Goal: Communication & Community: Answer question/provide support

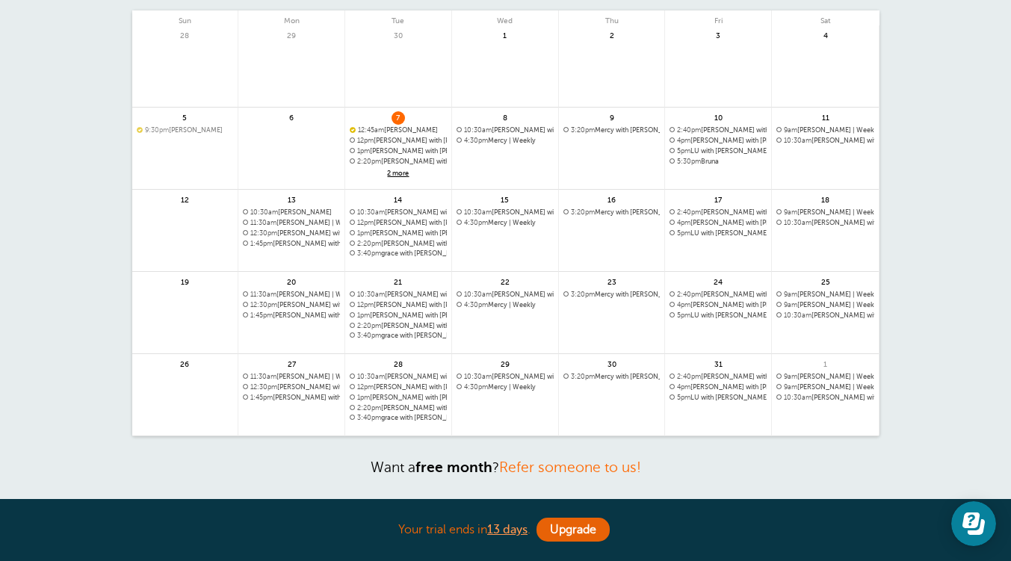
click at [384, 127] on span "12:45am" at bounding box center [371, 129] width 26 height 7
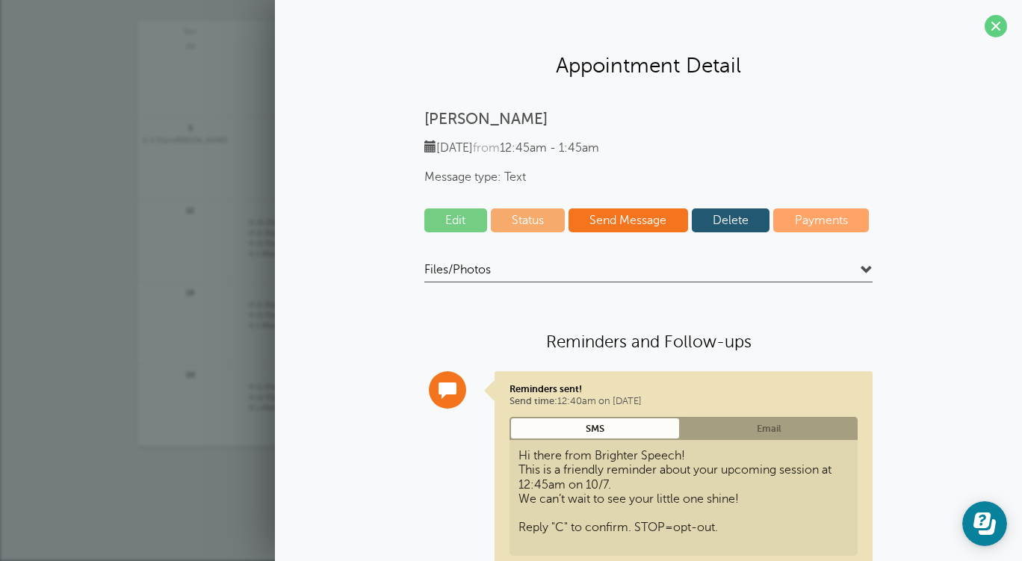
click at [613, 220] on link "Send Message" at bounding box center [629, 221] width 120 height 24
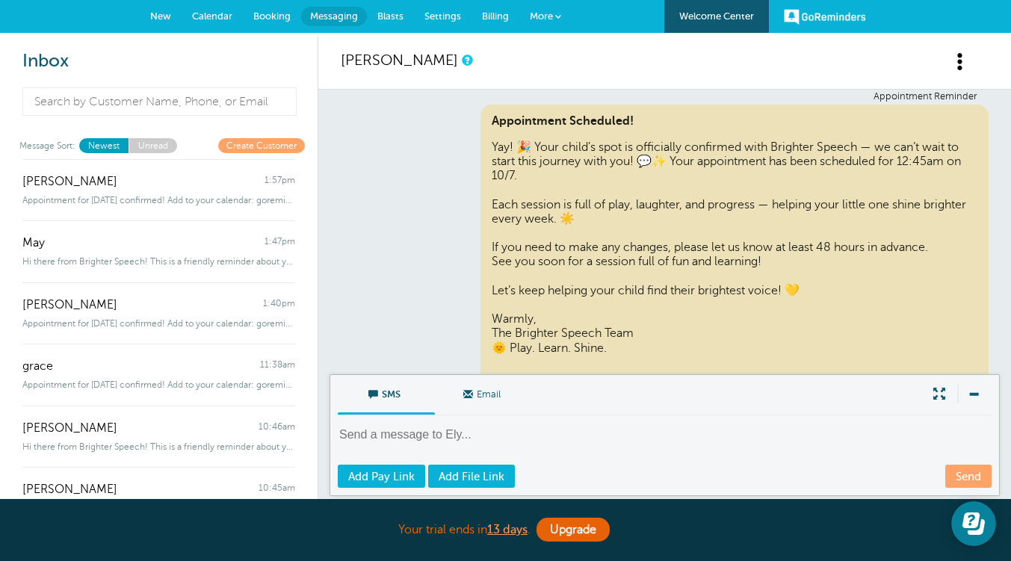
scroll to position [773, 0]
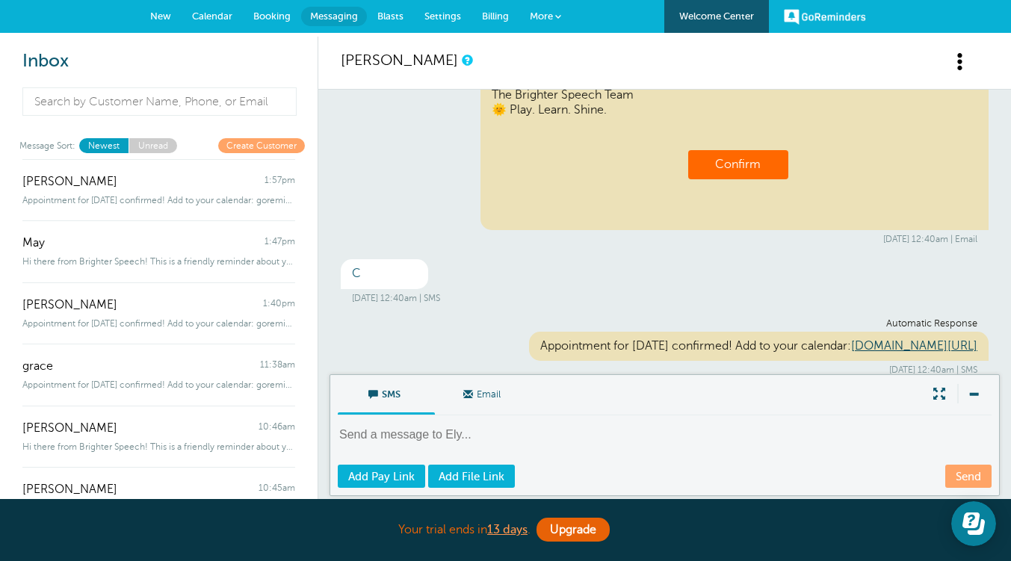
click at [257, 13] on span "Booking" at bounding box center [271, 15] width 37 height 11
